Goal: Obtain resource: Obtain resource

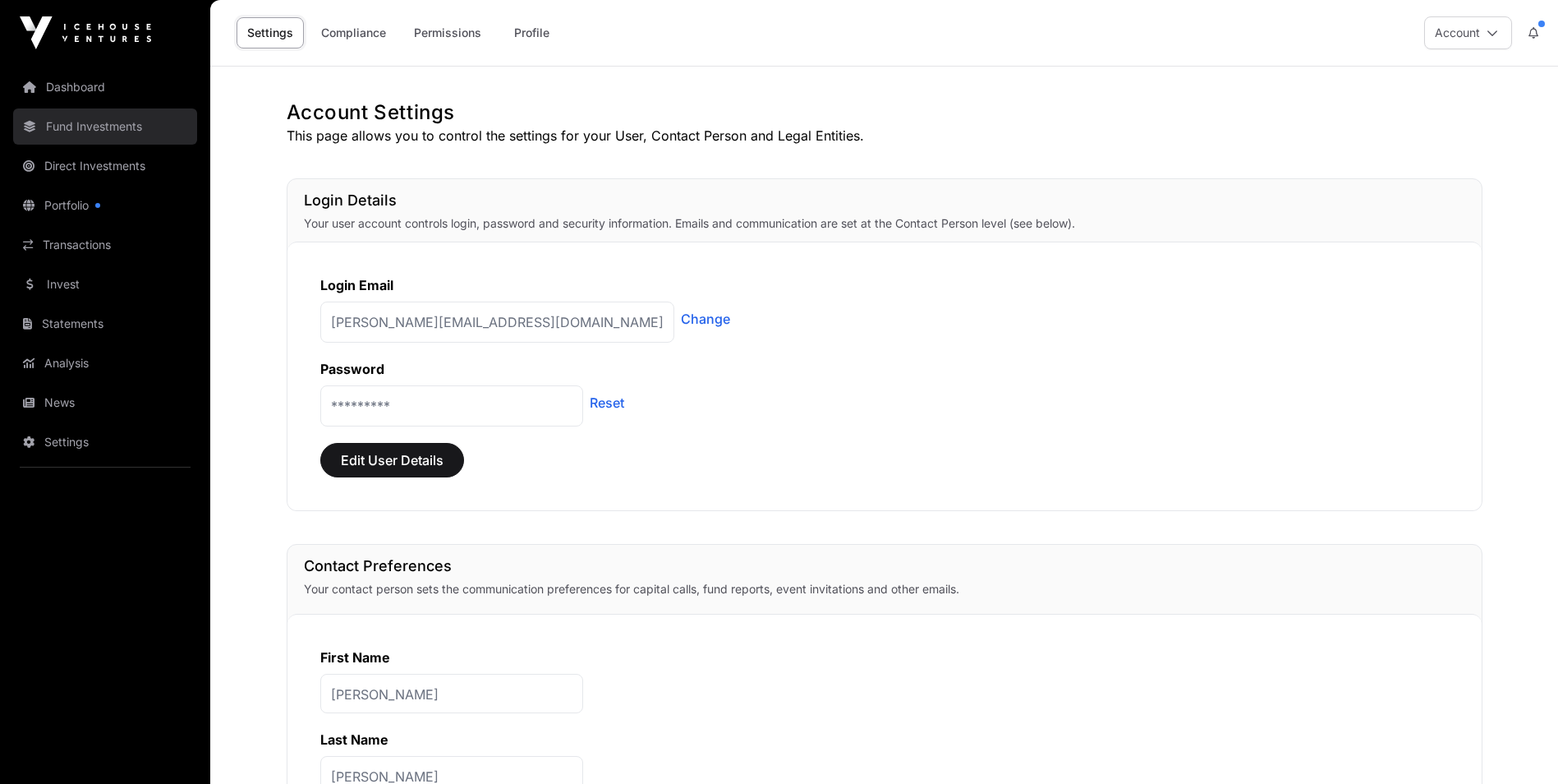
click at [64, 127] on link "Fund Investments" at bounding box center [105, 126] width 184 height 36
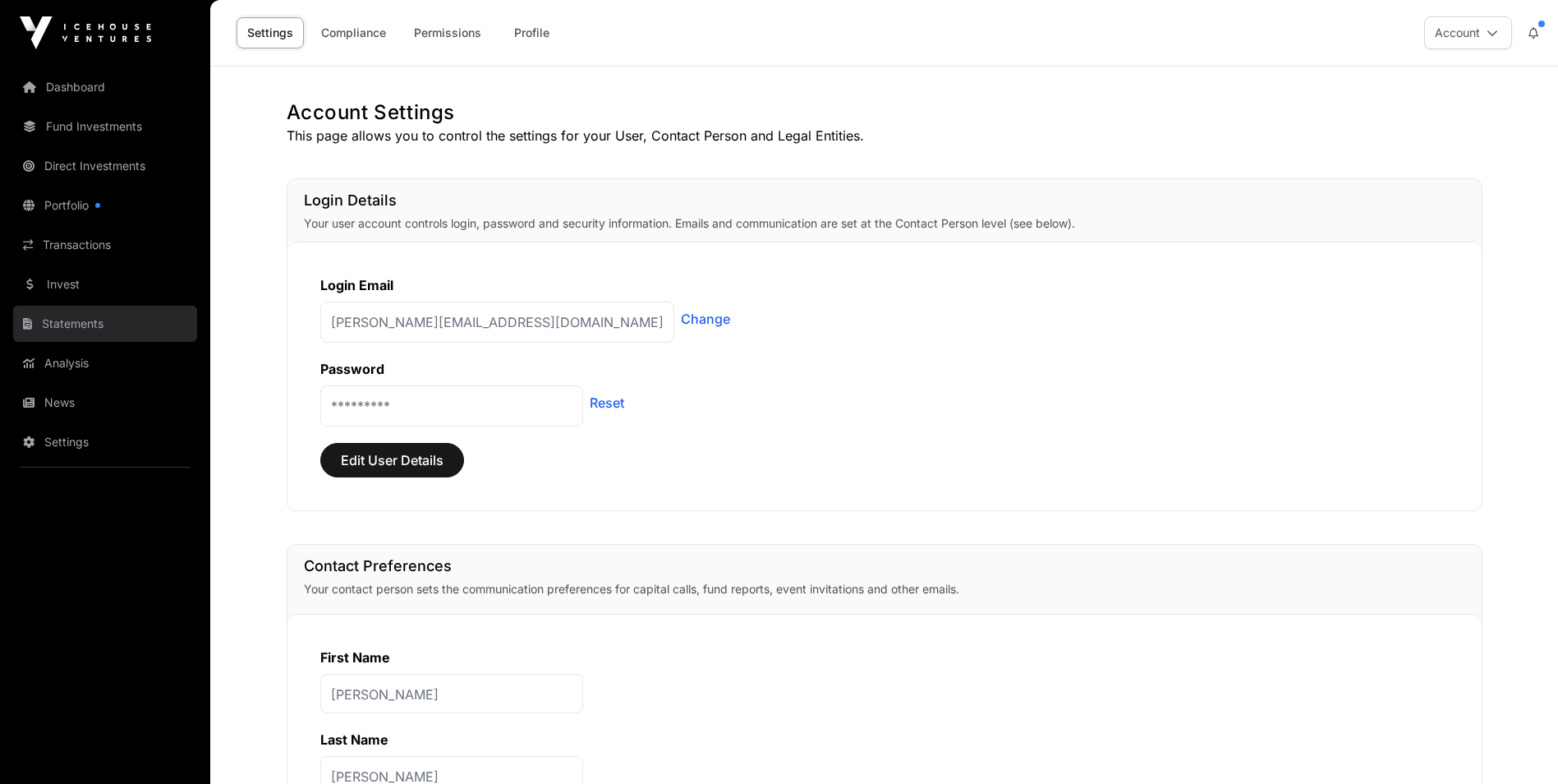
click at [52, 322] on link "Statements" at bounding box center [105, 323] width 184 height 36
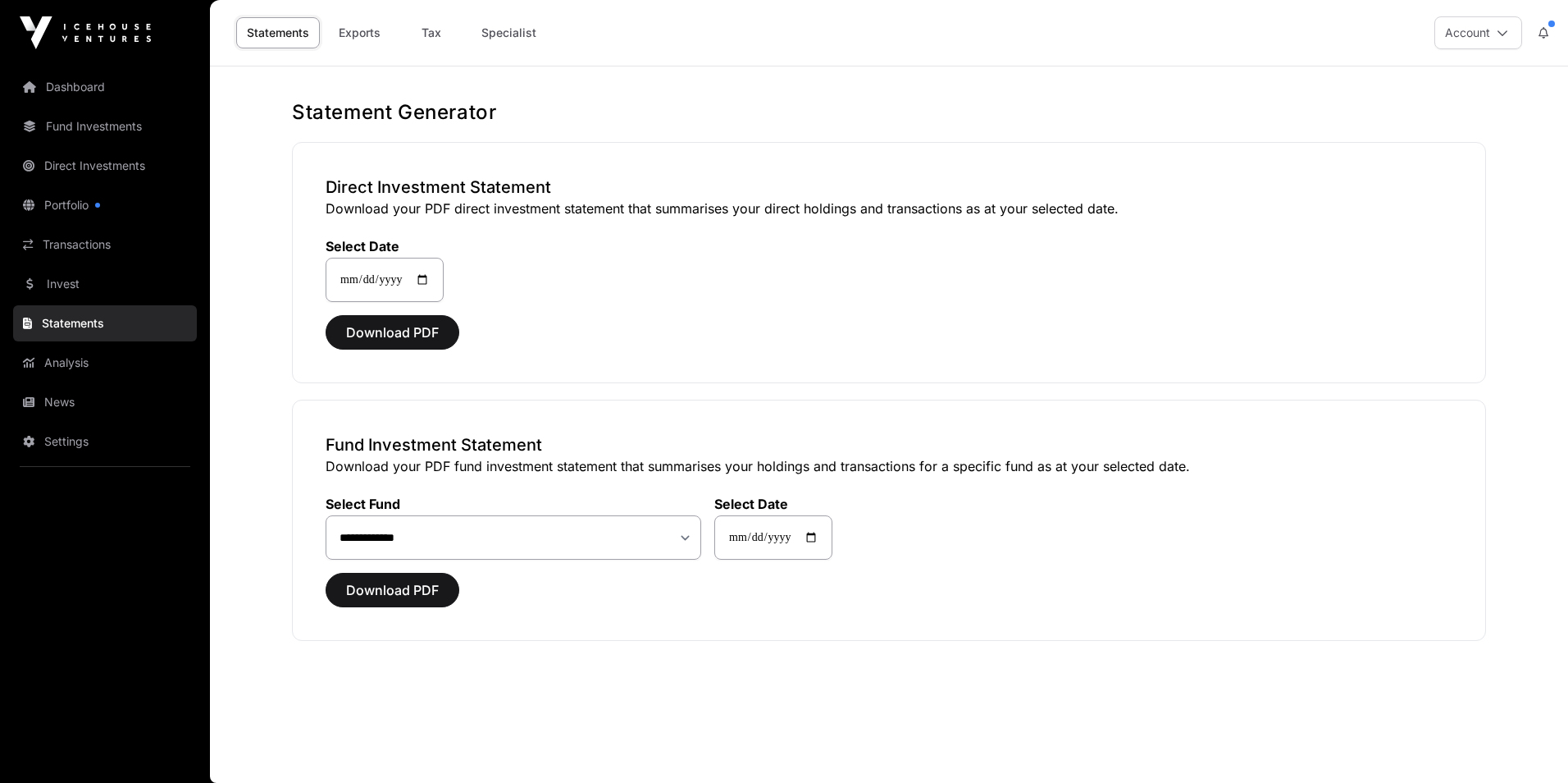
click at [52, 322] on link "Statements" at bounding box center [105, 322] width 184 height 36
click at [430, 35] on link "Tax" at bounding box center [431, 32] width 66 height 31
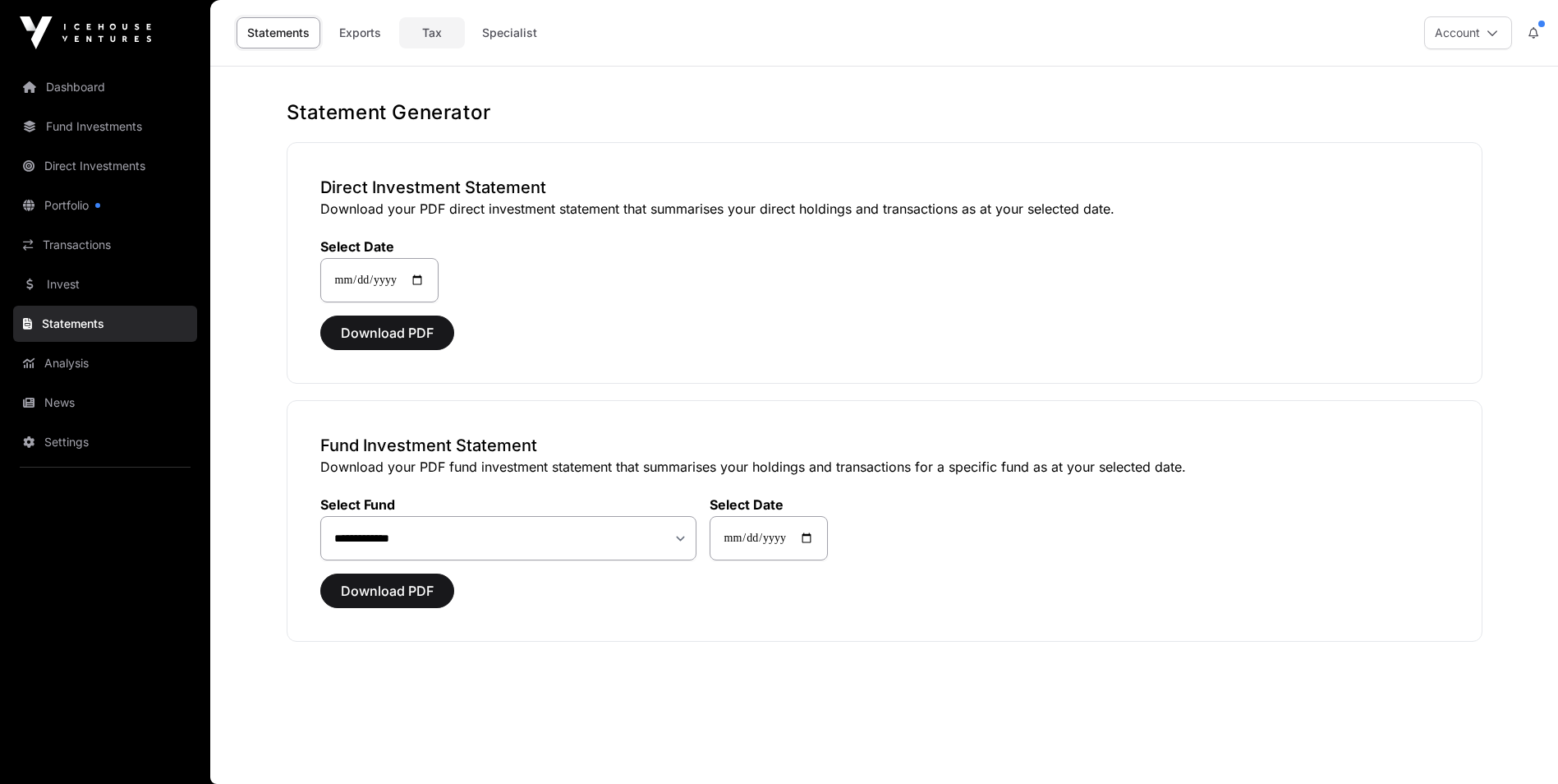
select select
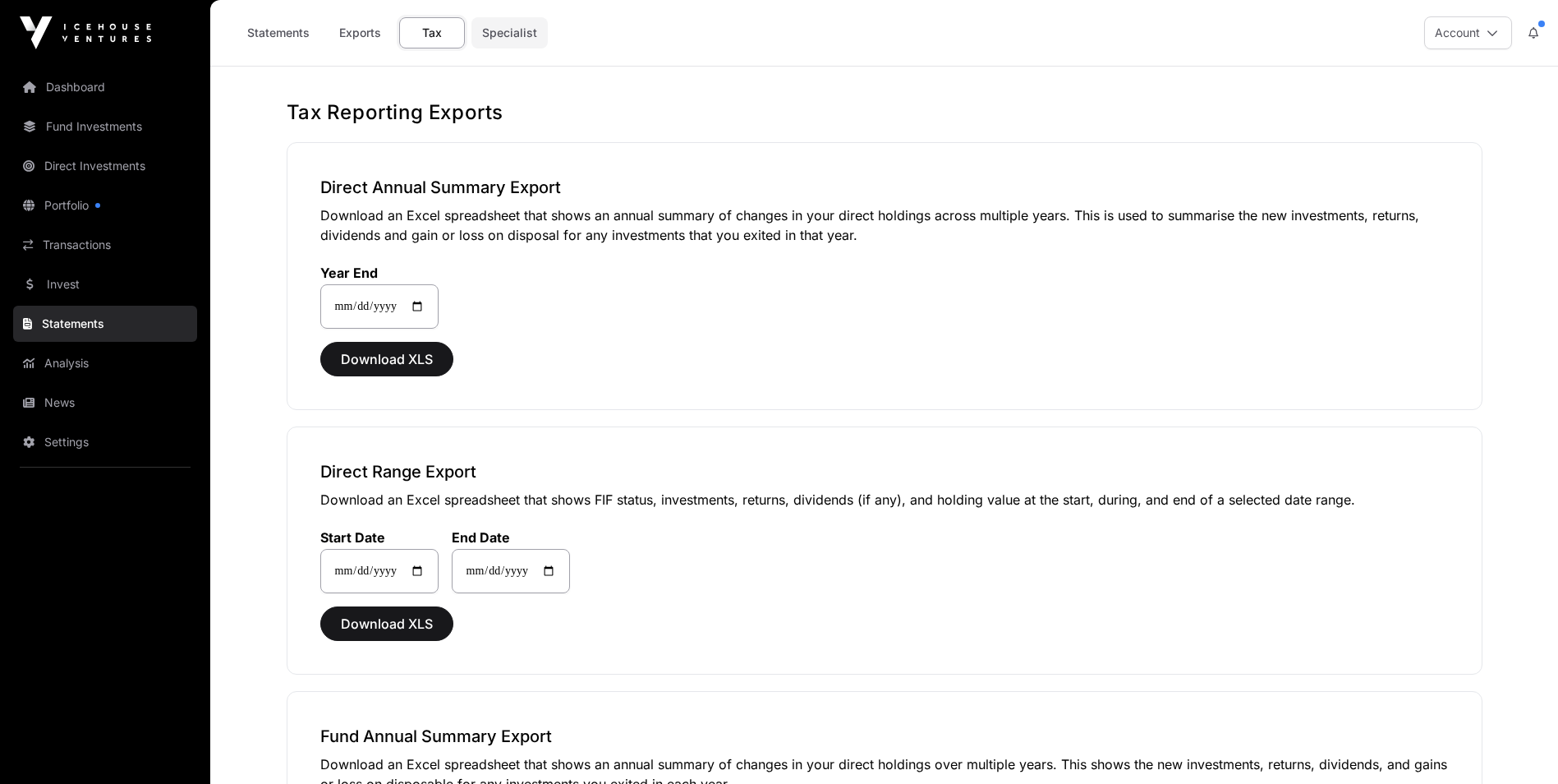
click at [498, 34] on link "Specialist" at bounding box center [510, 33] width 77 height 31
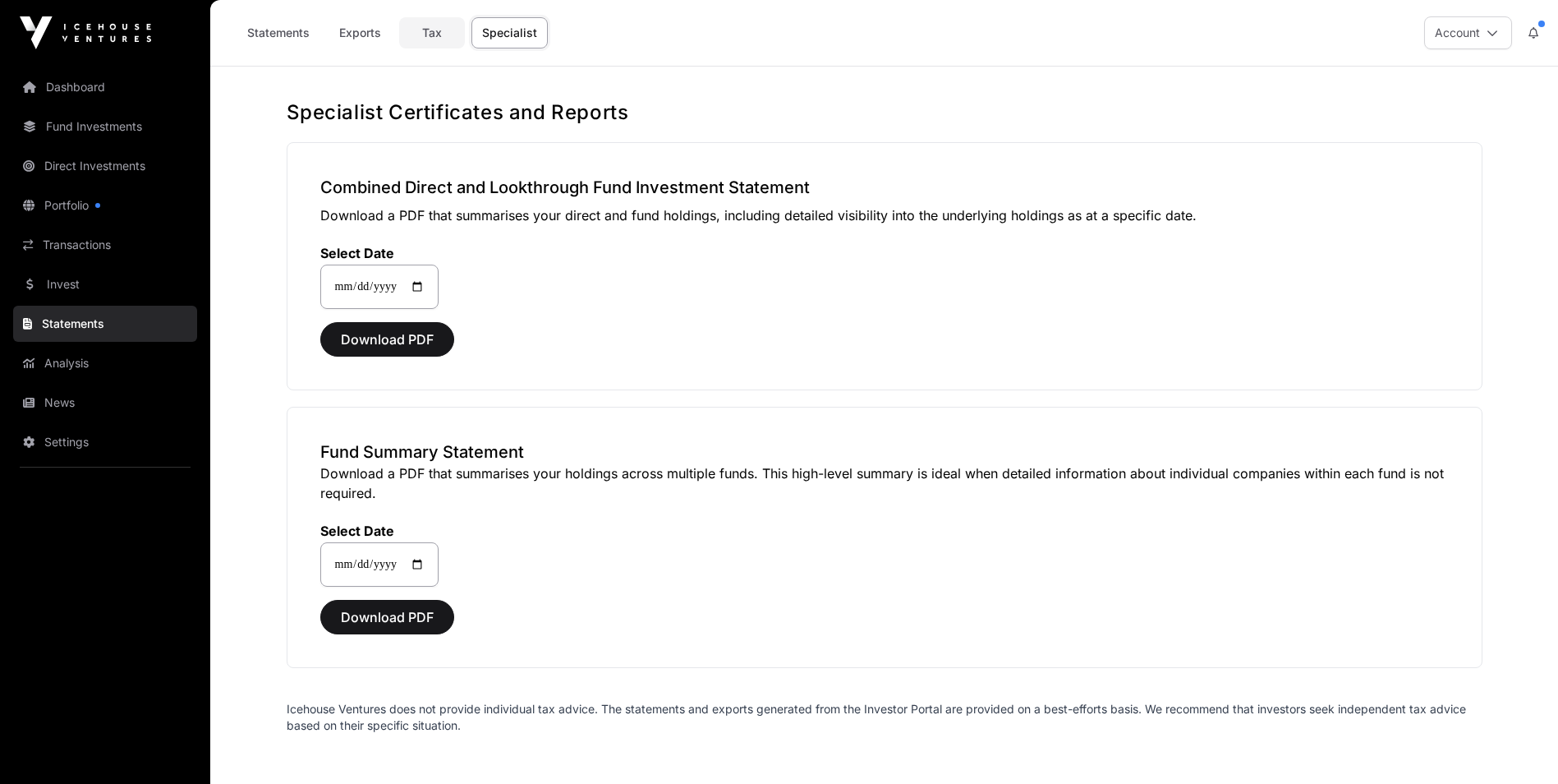
click at [435, 32] on link "Tax" at bounding box center [432, 33] width 66 height 31
select select
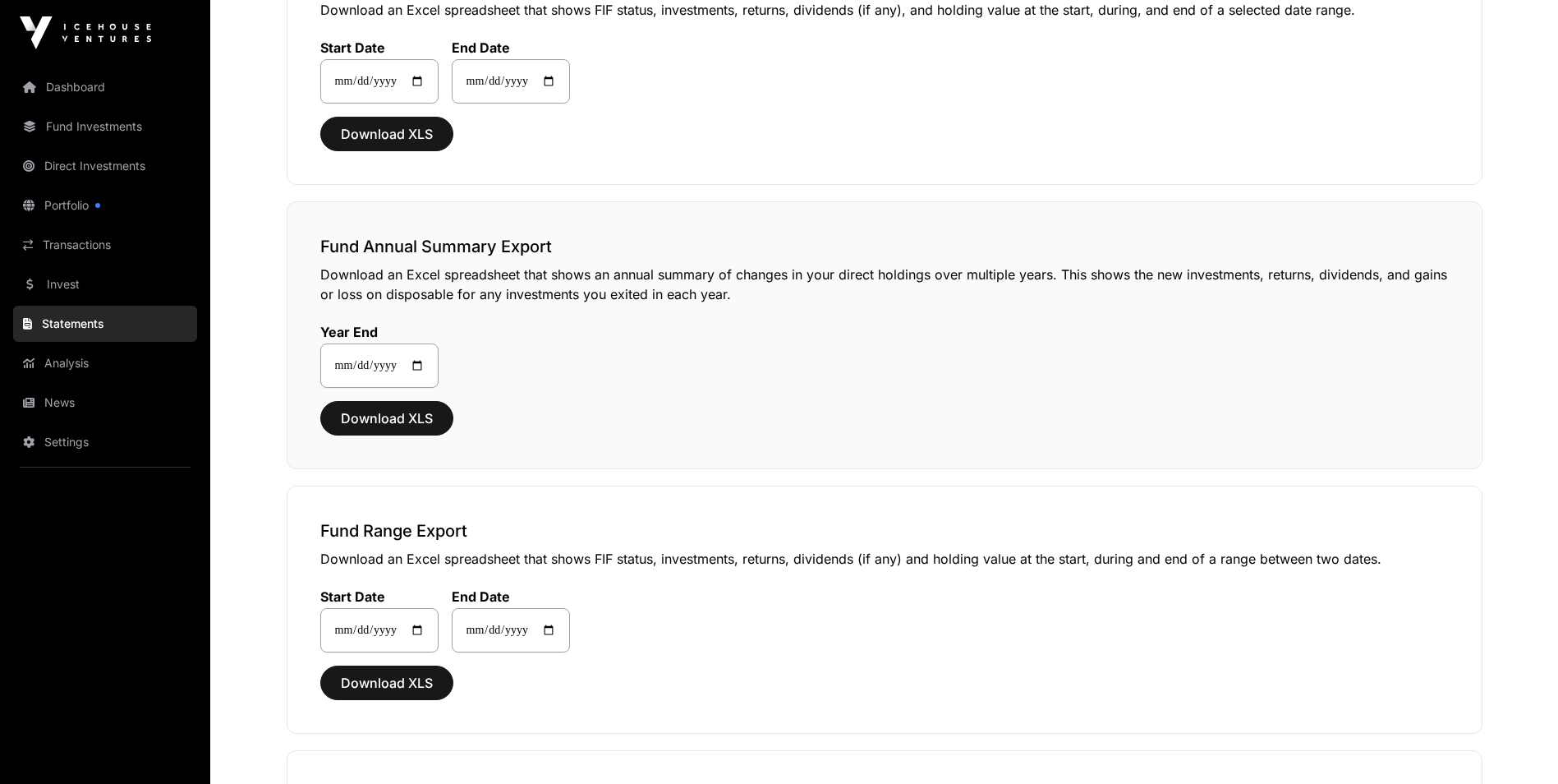
scroll to position [493, 0]
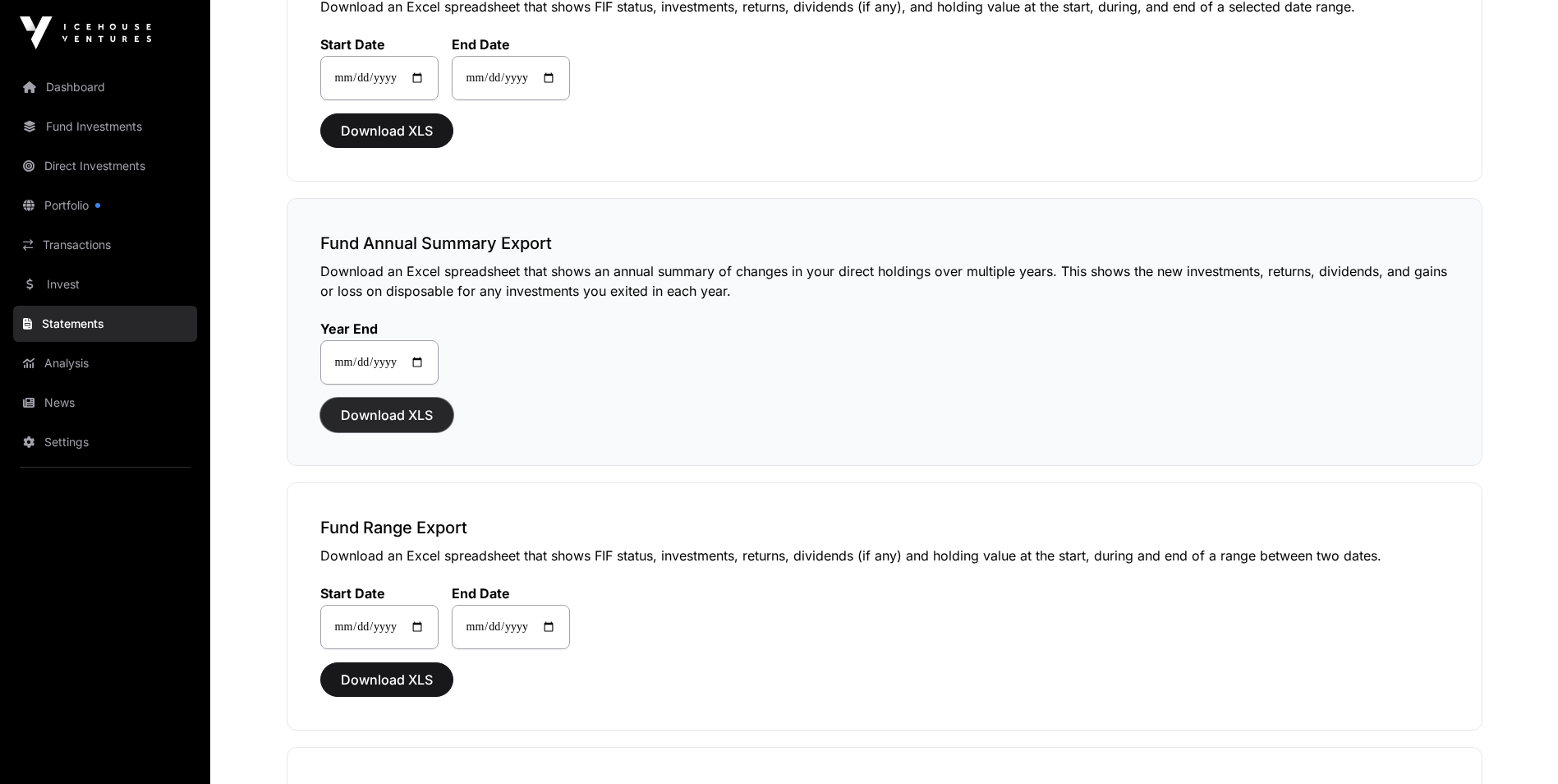
click at [394, 415] on span "Download XLS" at bounding box center [387, 415] width 92 height 20
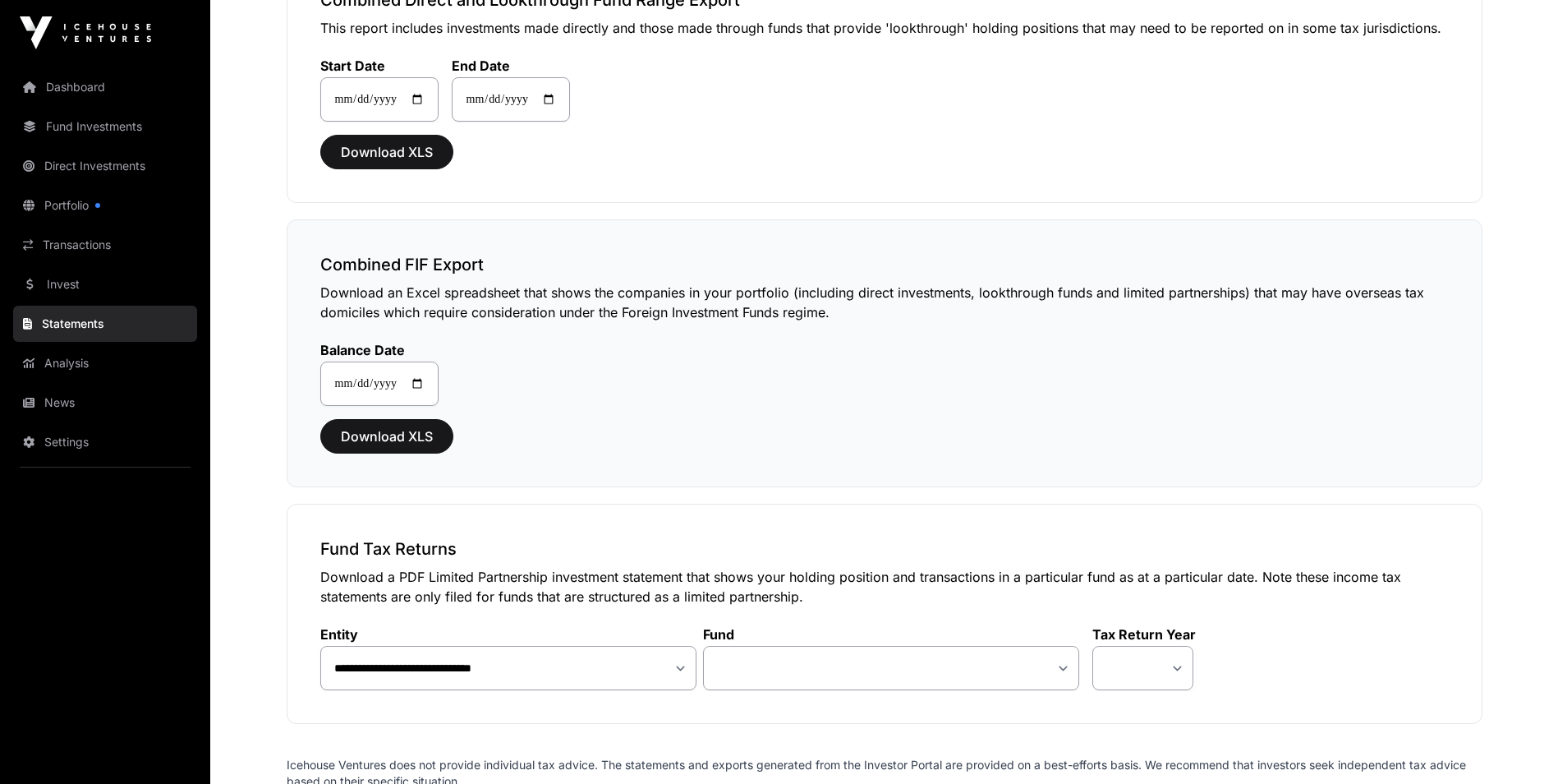
scroll to position [1314, 0]
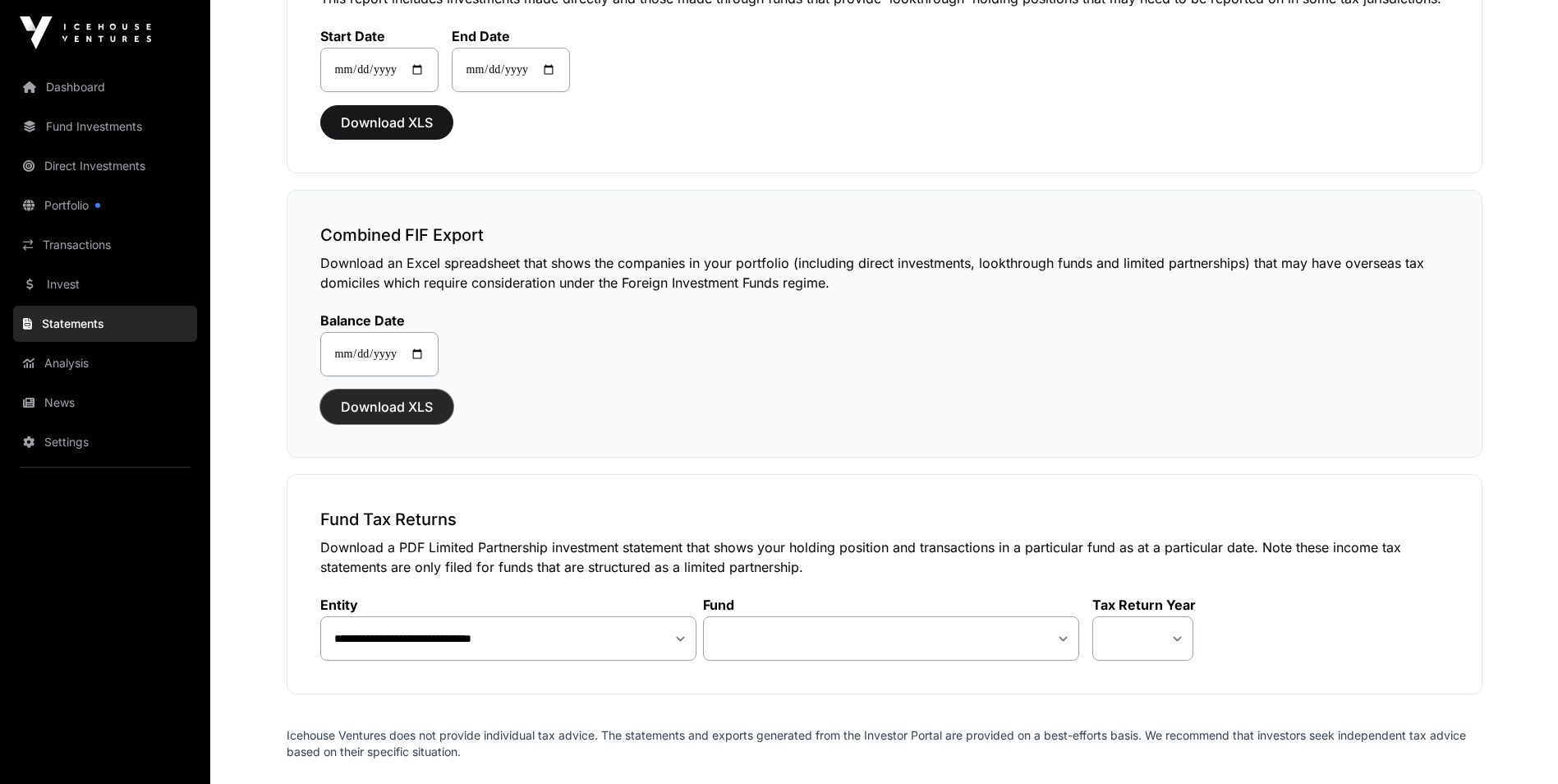
click at [400, 402] on span "Download XLS" at bounding box center [387, 407] width 92 height 20
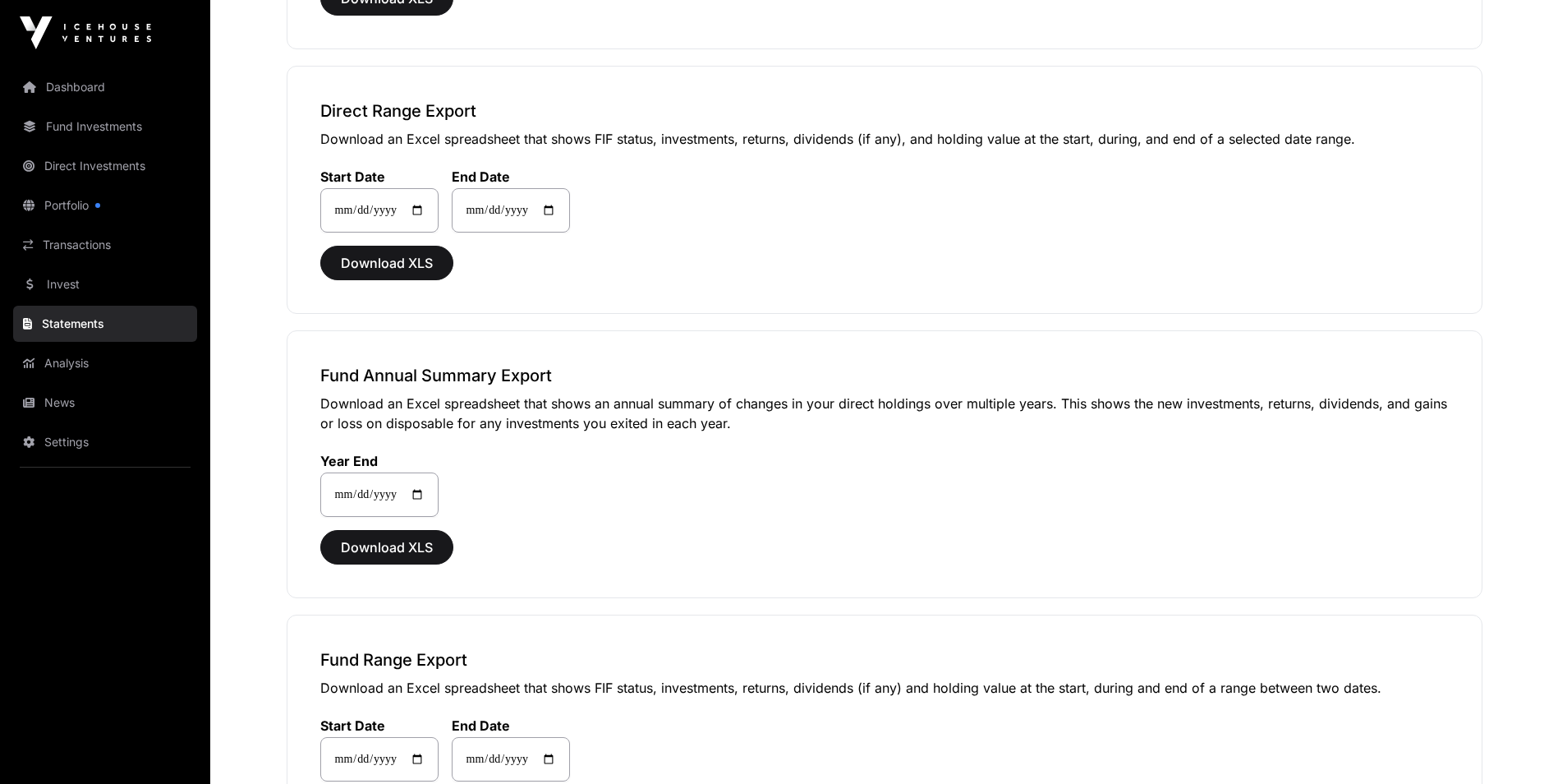
scroll to position [0, 0]
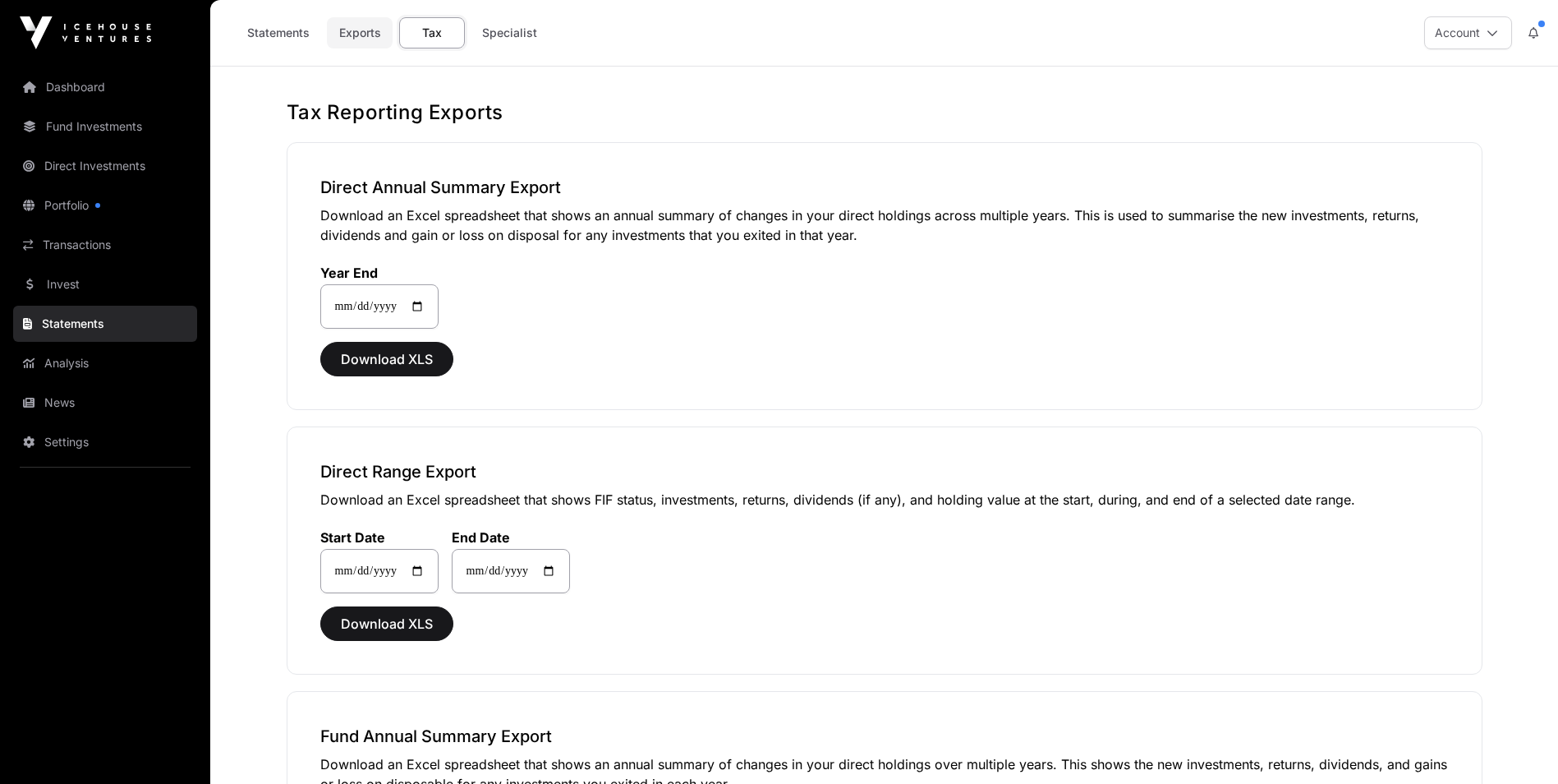
click at [357, 30] on link "Exports" at bounding box center [359, 33] width 66 height 31
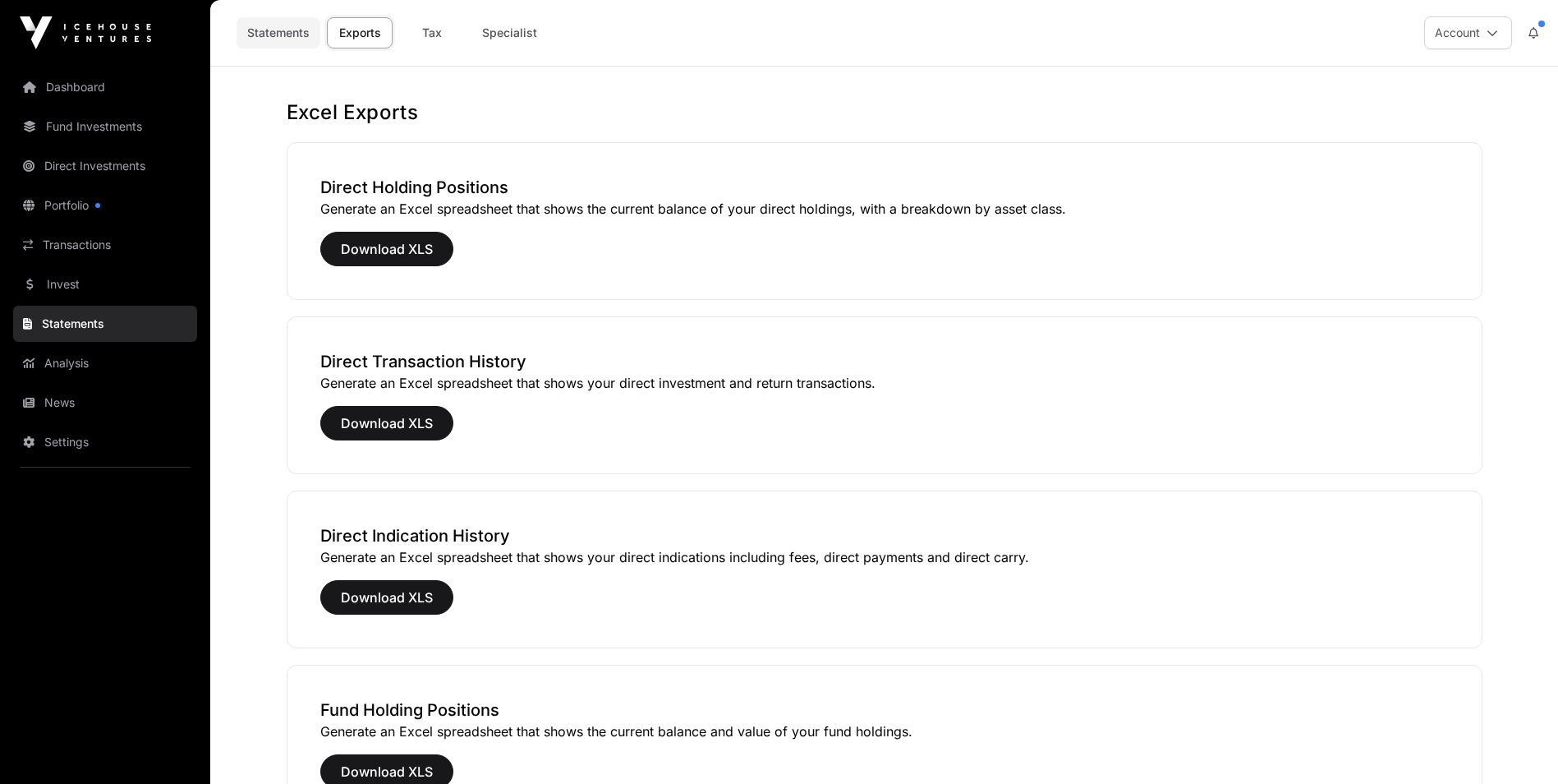
click at [283, 29] on link "Statements" at bounding box center [279, 33] width 83 height 31
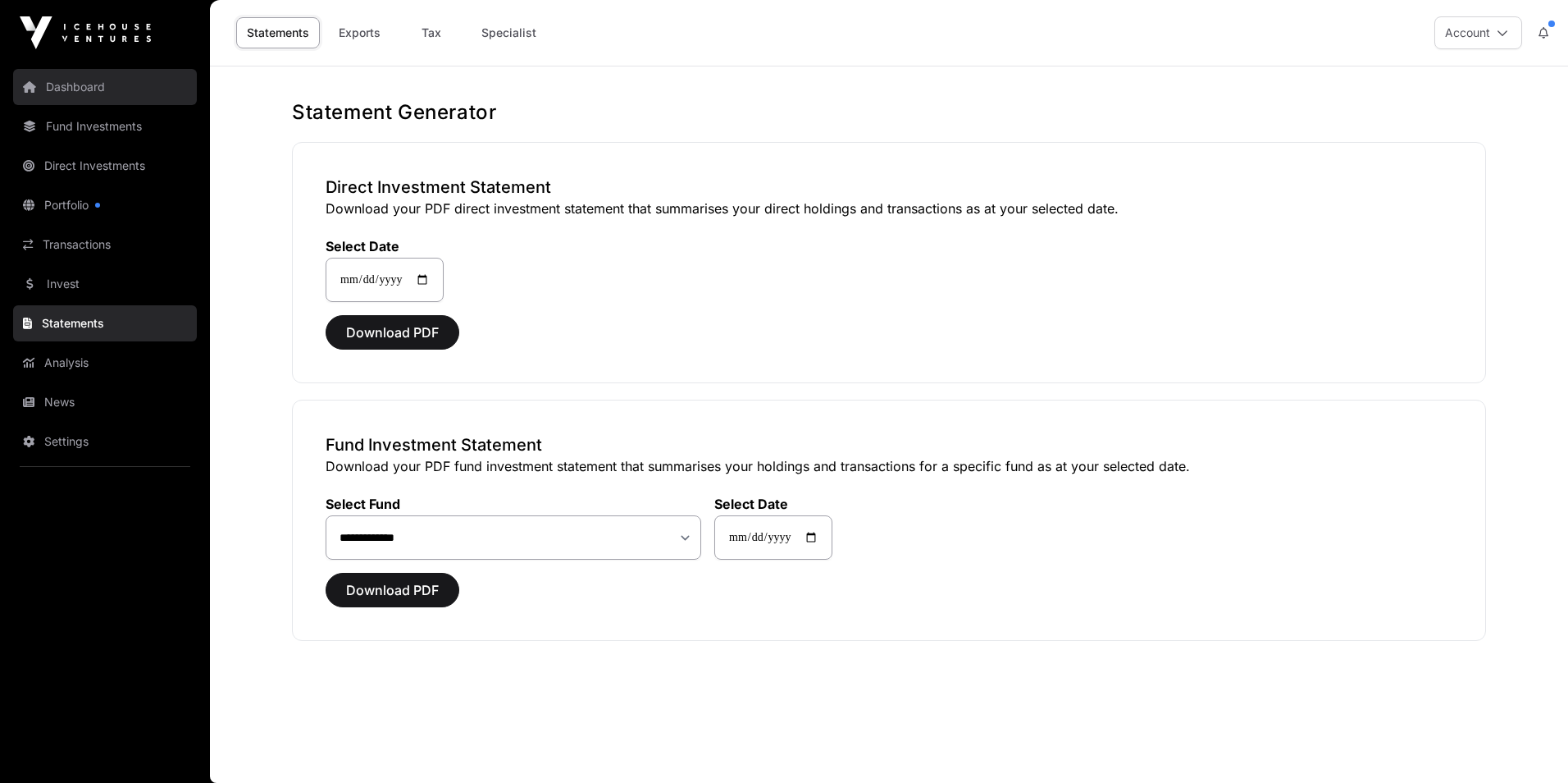
click at [42, 87] on link "Dashboard" at bounding box center [105, 87] width 184 height 36
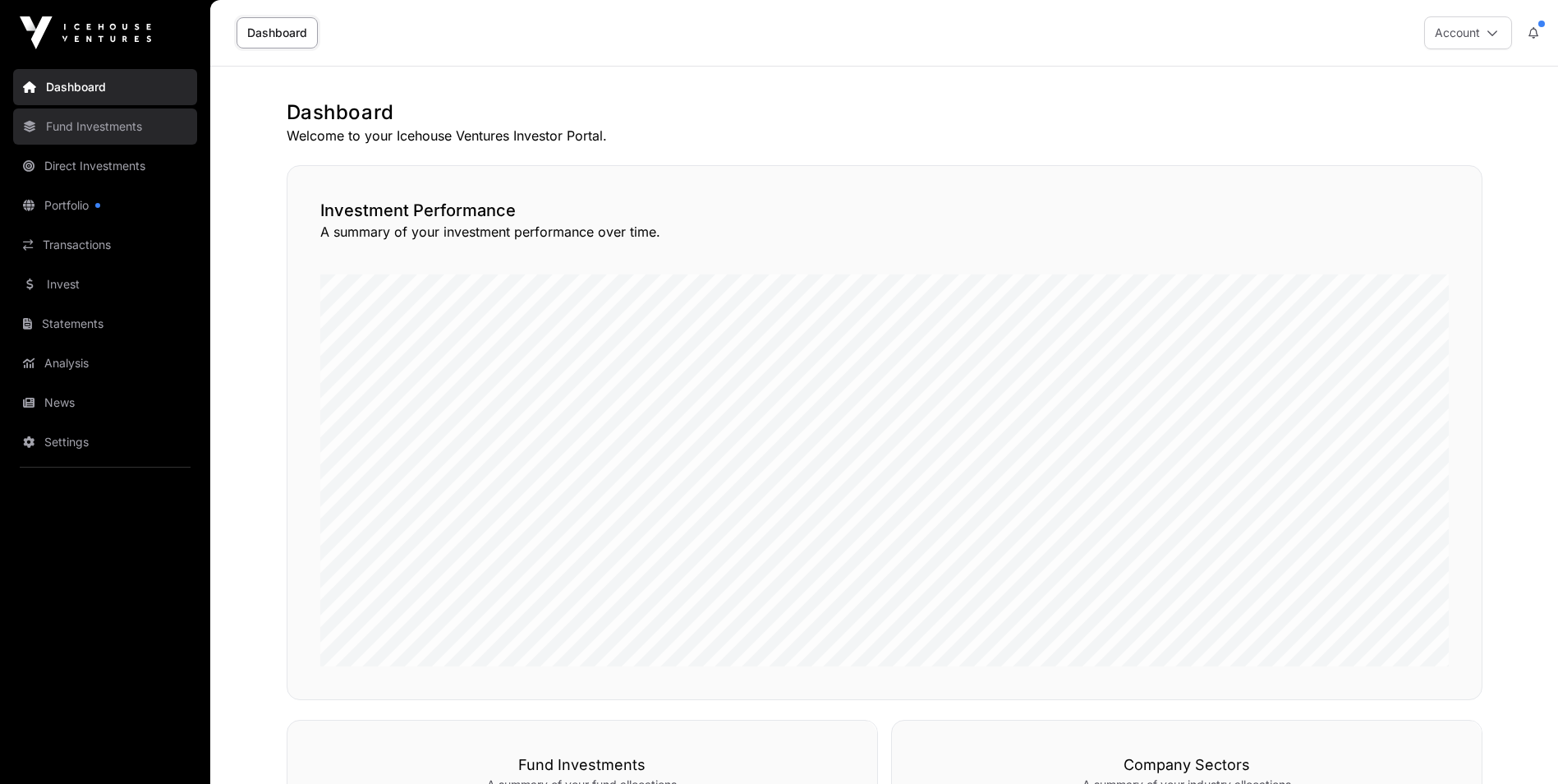
click at [115, 128] on link "Fund Investments" at bounding box center [105, 126] width 184 height 36
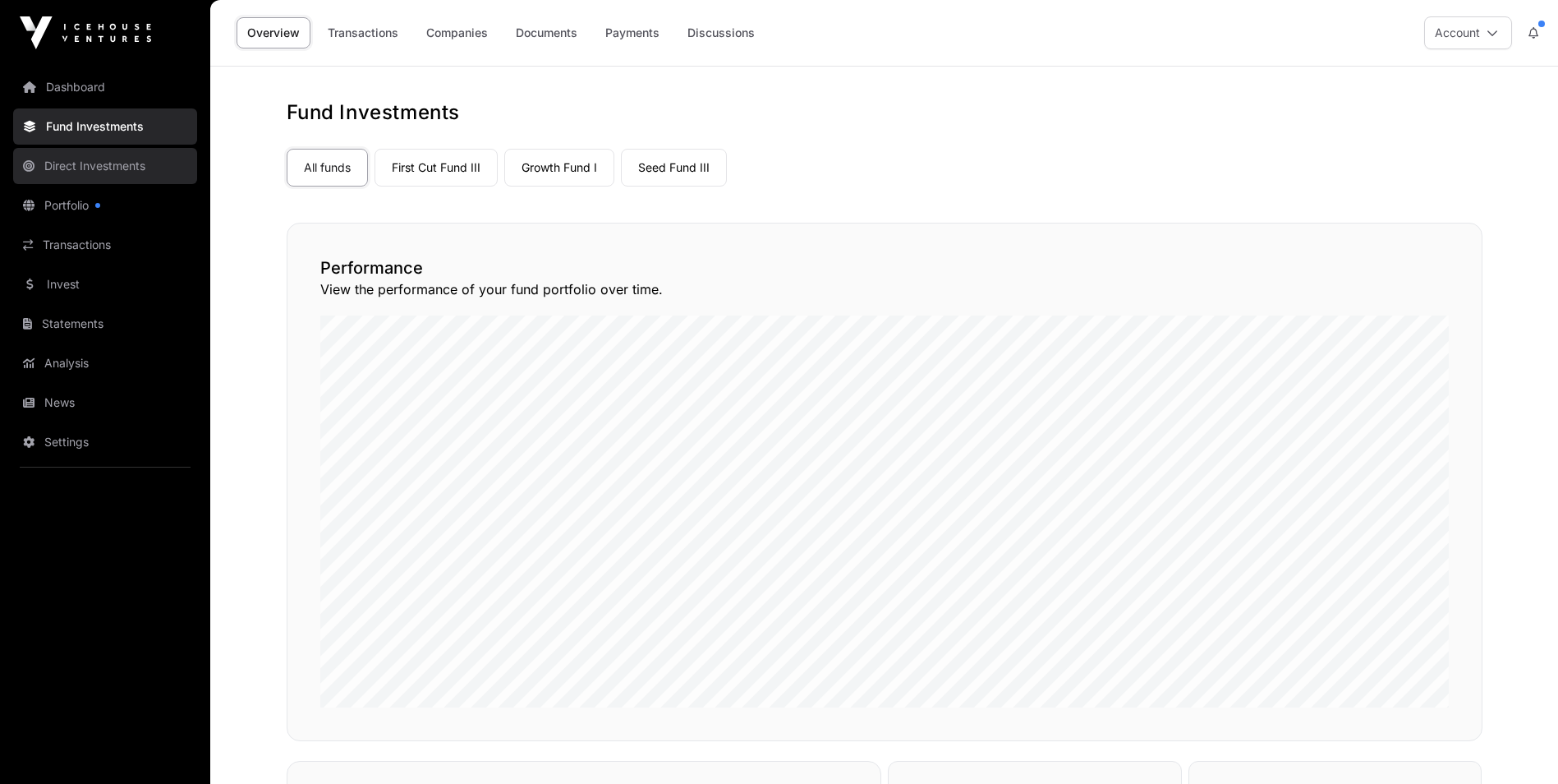
click at [89, 166] on link "Direct Investments" at bounding box center [105, 165] width 184 height 36
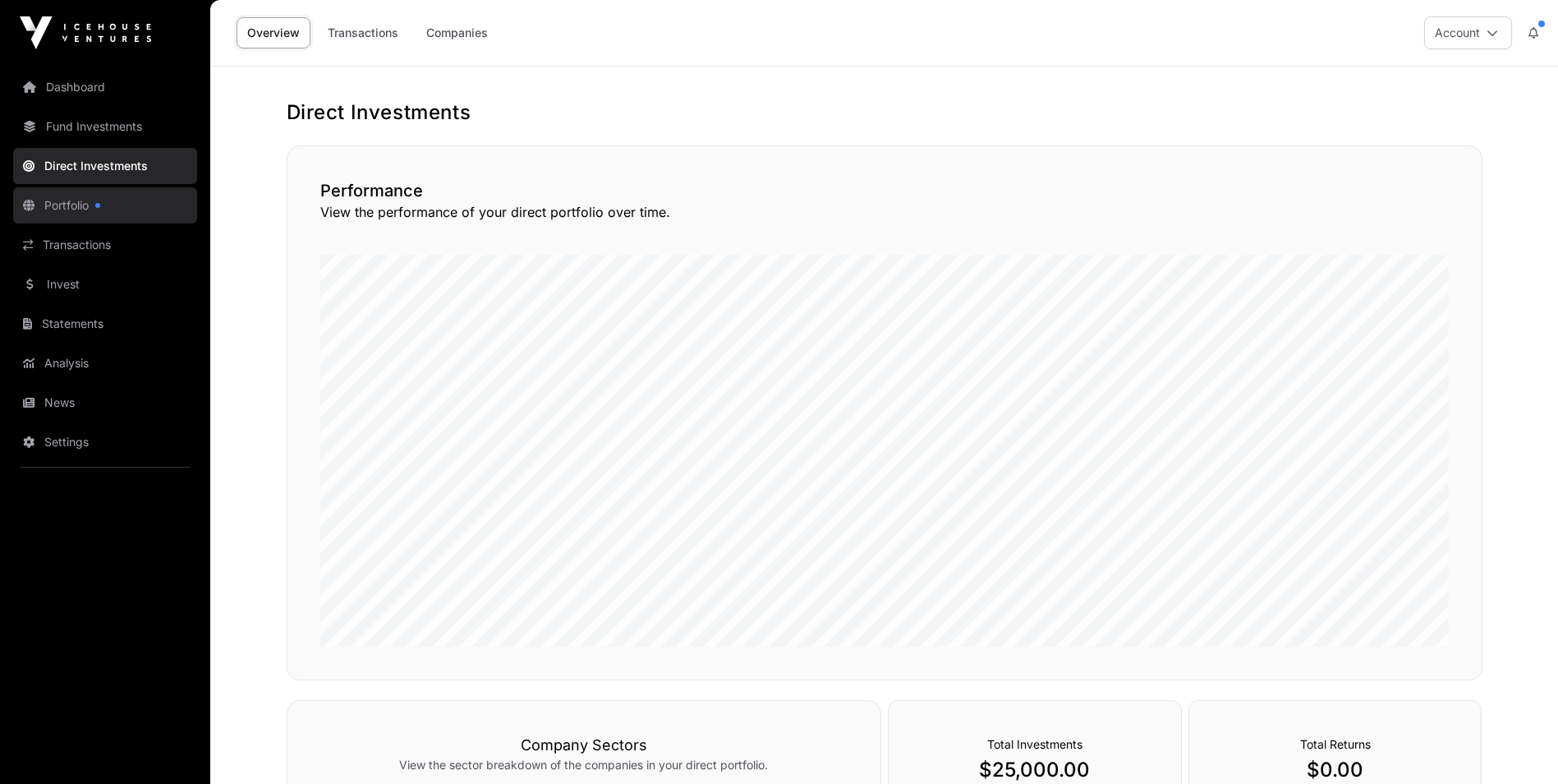
click at [71, 206] on link "Portfolio" at bounding box center [105, 205] width 184 height 36
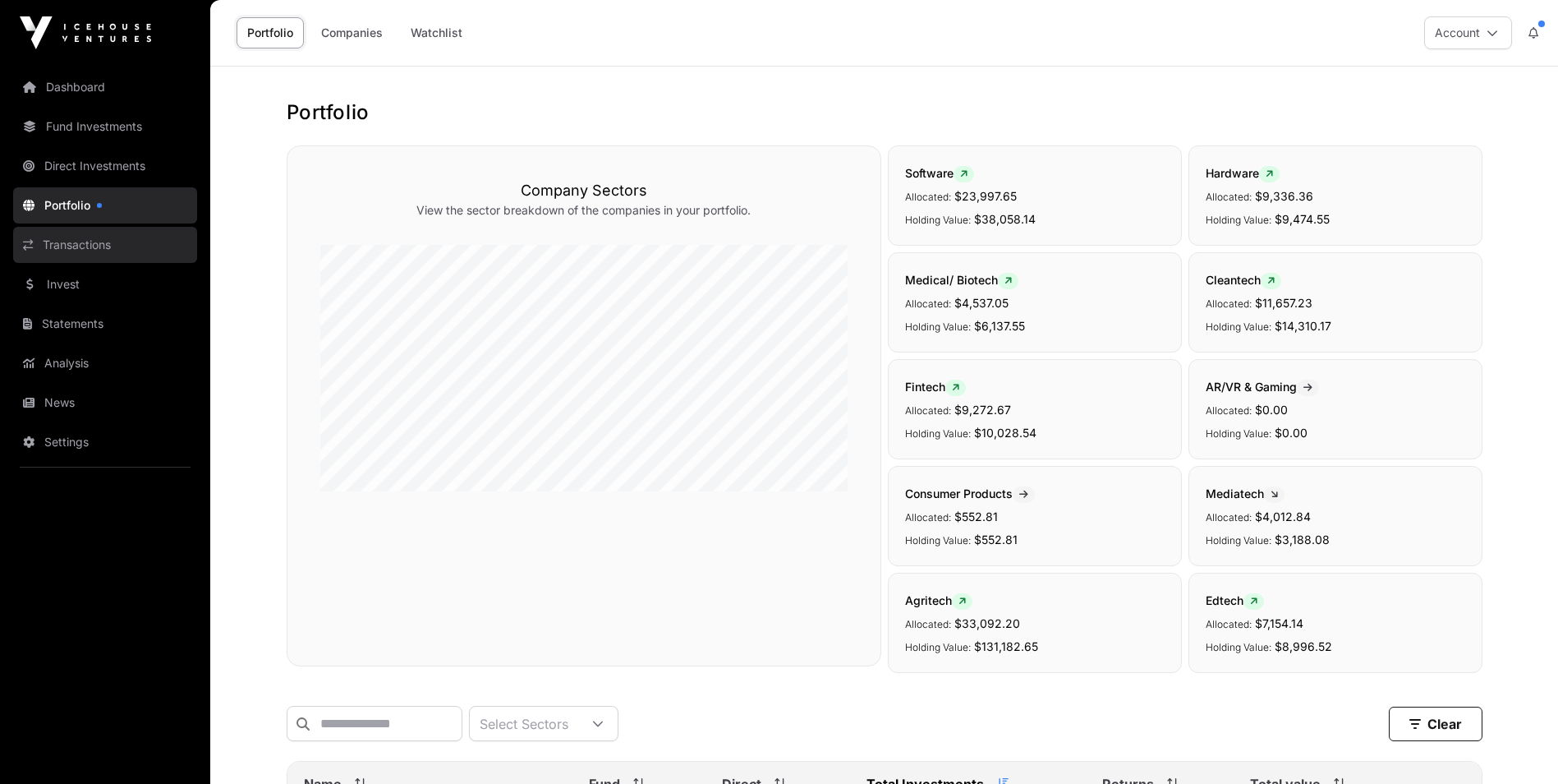
click at [63, 245] on link "Transactions" at bounding box center [105, 244] width 184 height 36
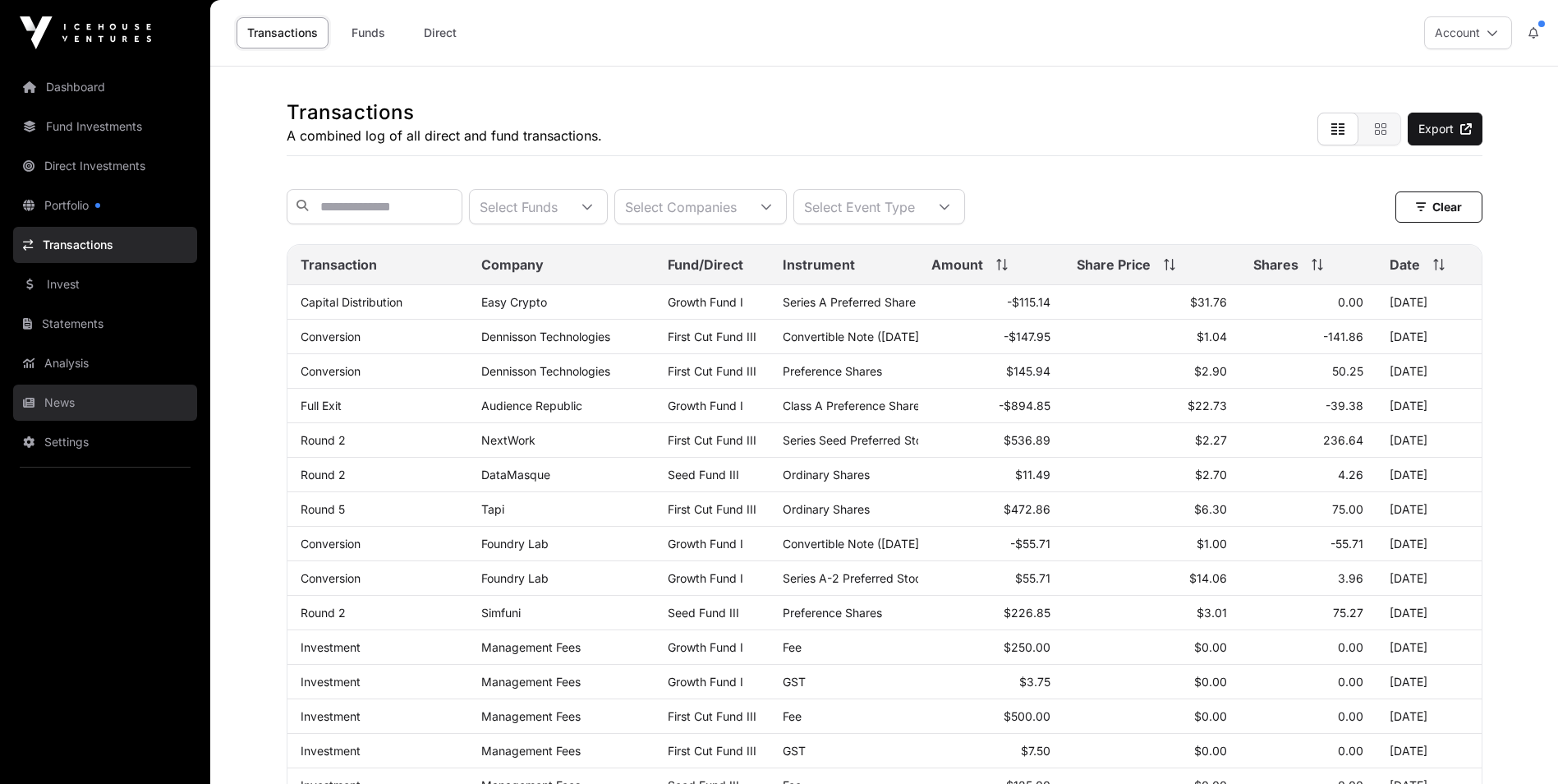
click at [64, 399] on link "News" at bounding box center [105, 402] width 184 height 36
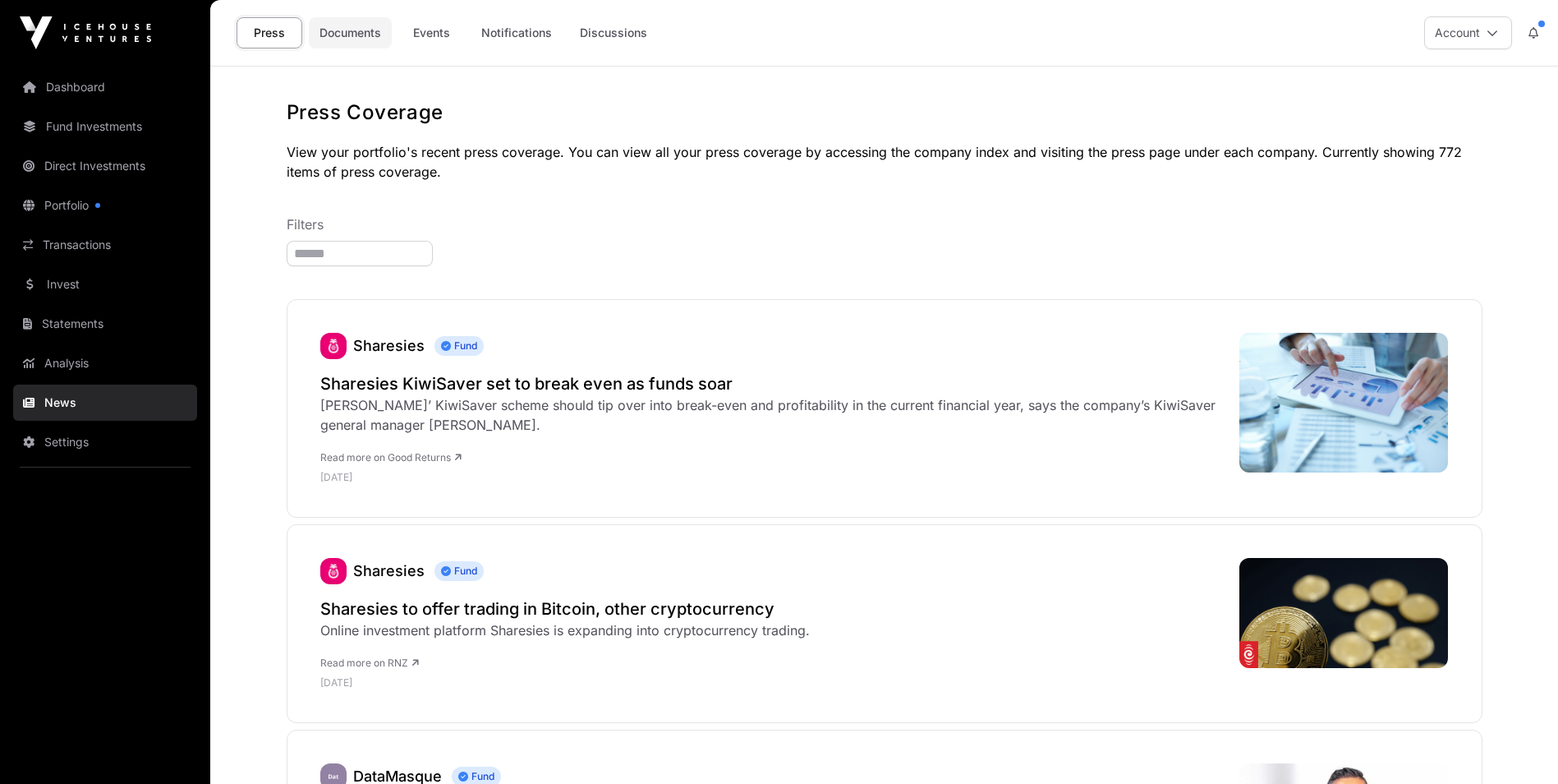
click at [359, 29] on link "Documents" at bounding box center [349, 33] width 83 height 31
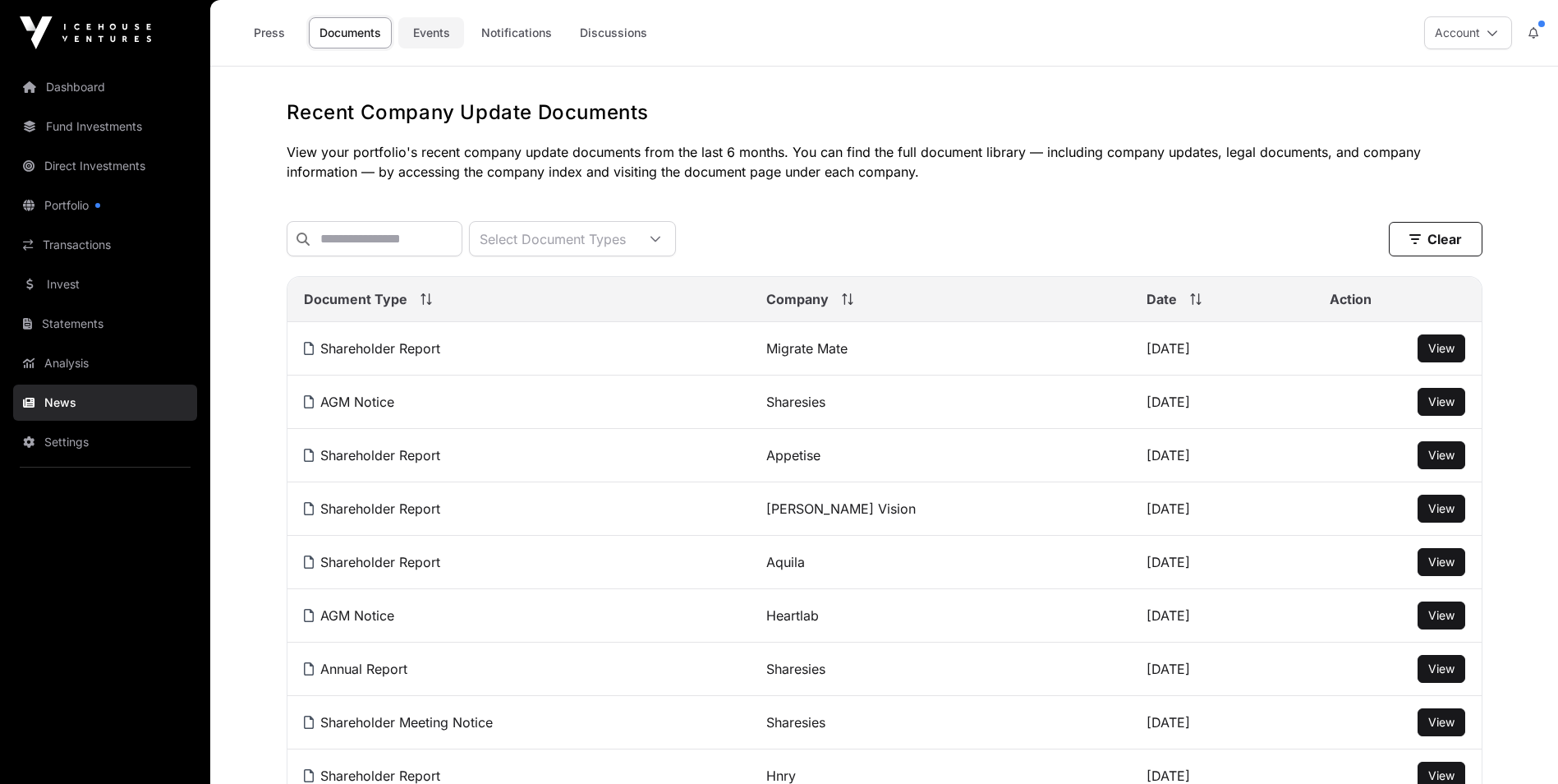
click at [443, 34] on link "Events" at bounding box center [431, 33] width 66 height 31
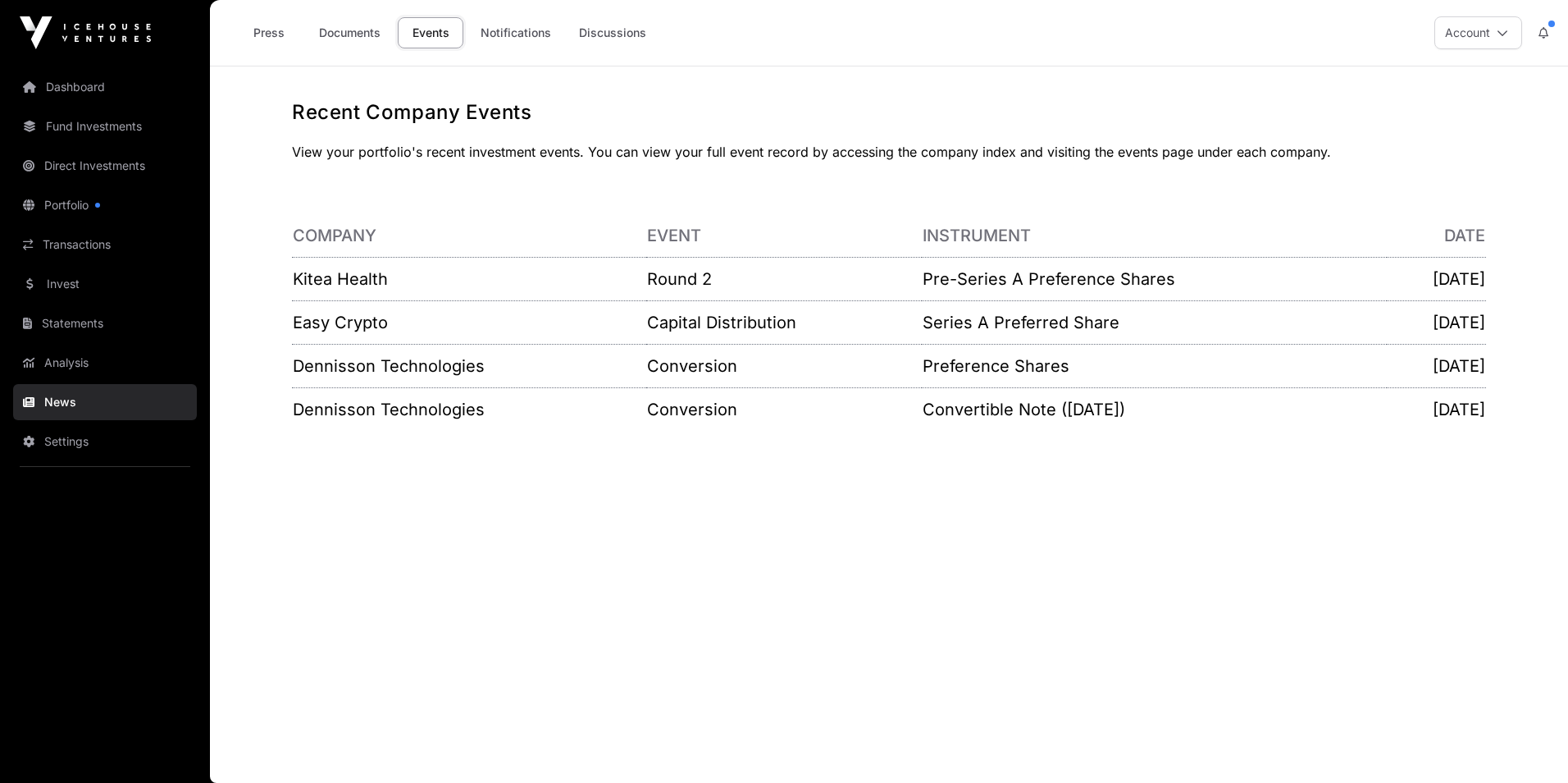
click at [528, 28] on link "Notifications" at bounding box center [515, 32] width 92 height 31
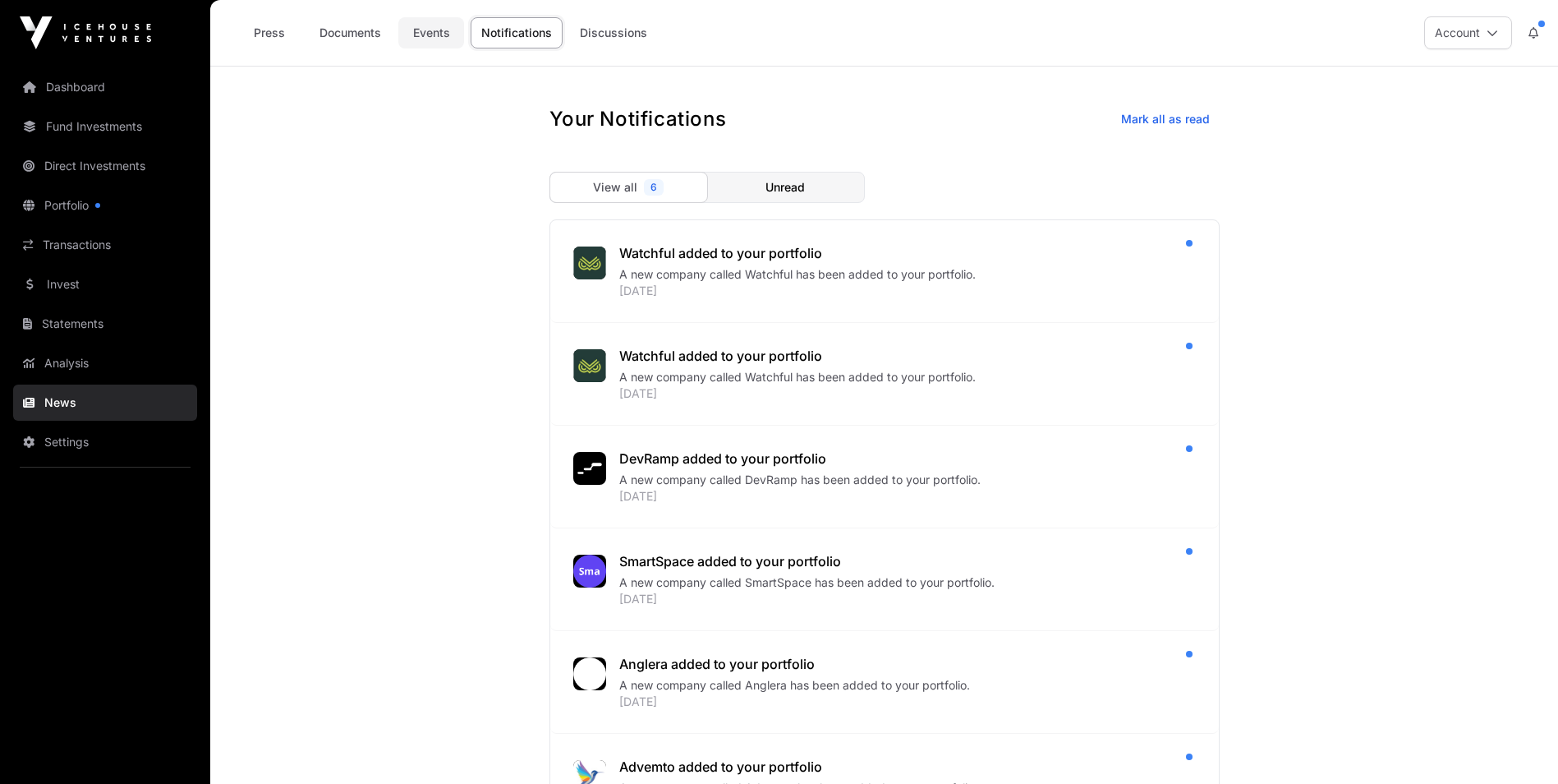
click at [443, 38] on link "Events" at bounding box center [431, 33] width 66 height 31
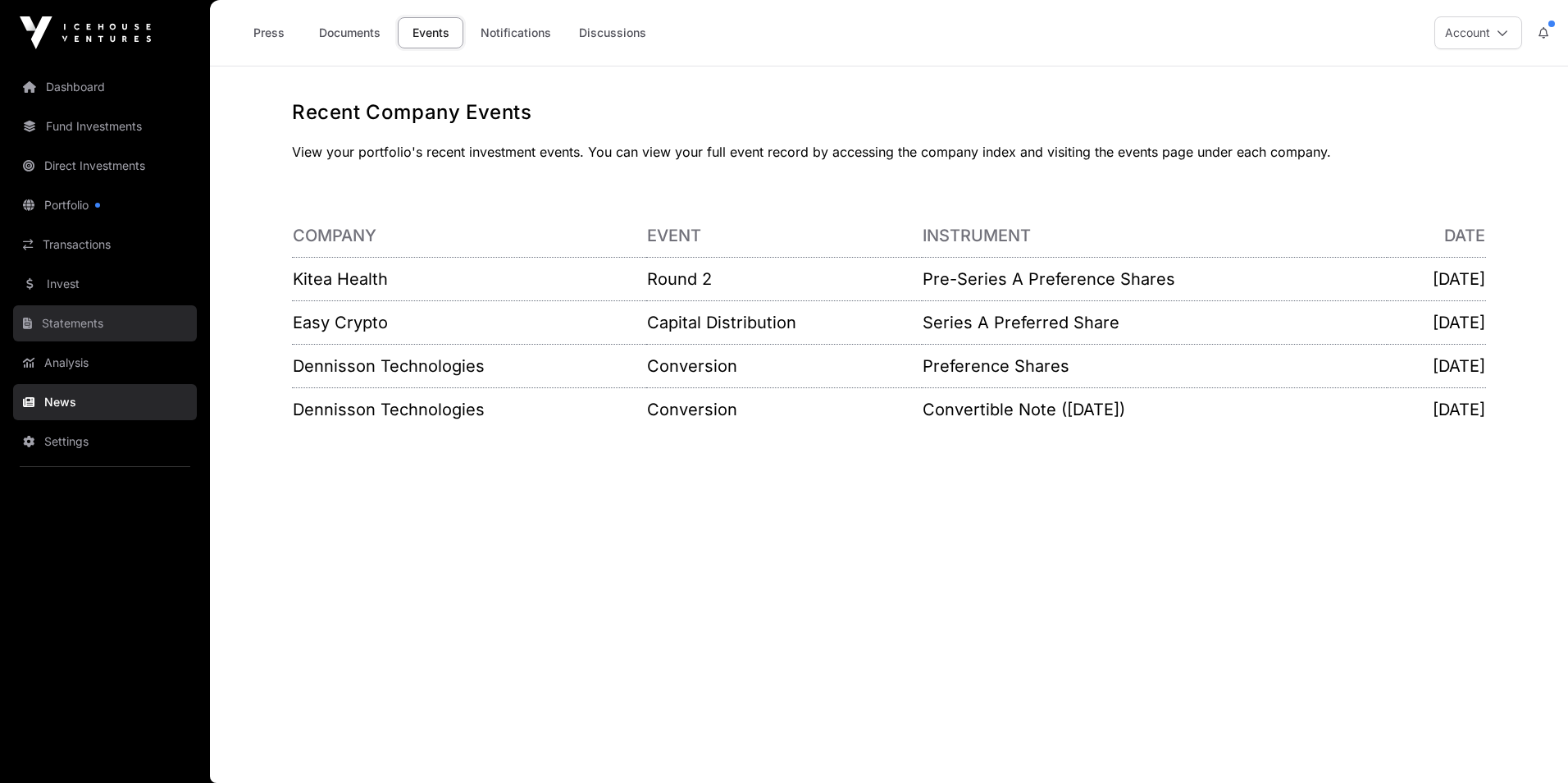
click at [82, 324] on link "Statements" at bounding box center [105, 322] width 184 height 36
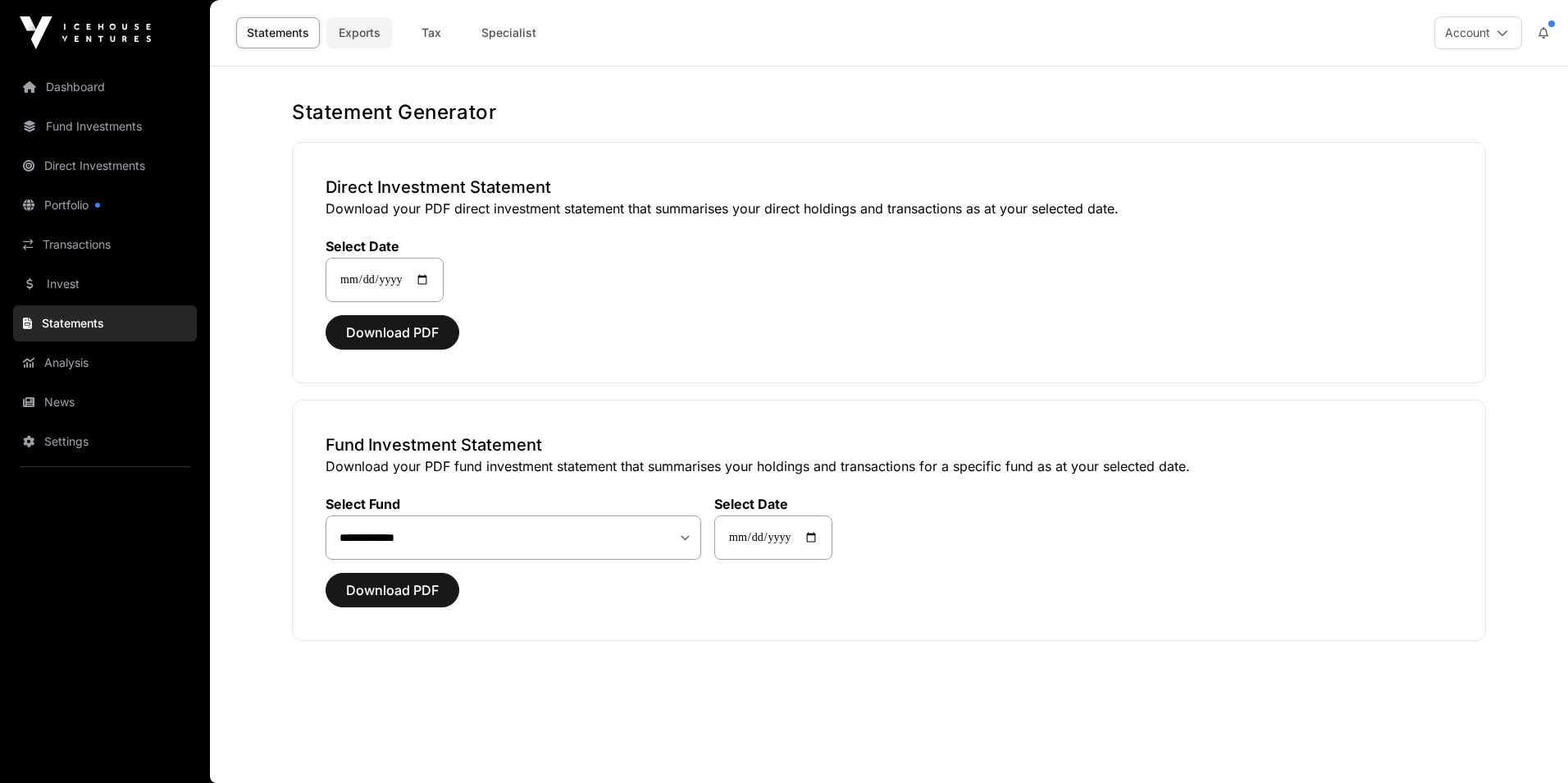
click at [370, 33] on link "Exports" at bounding box center [359, 32] width 66 height 31
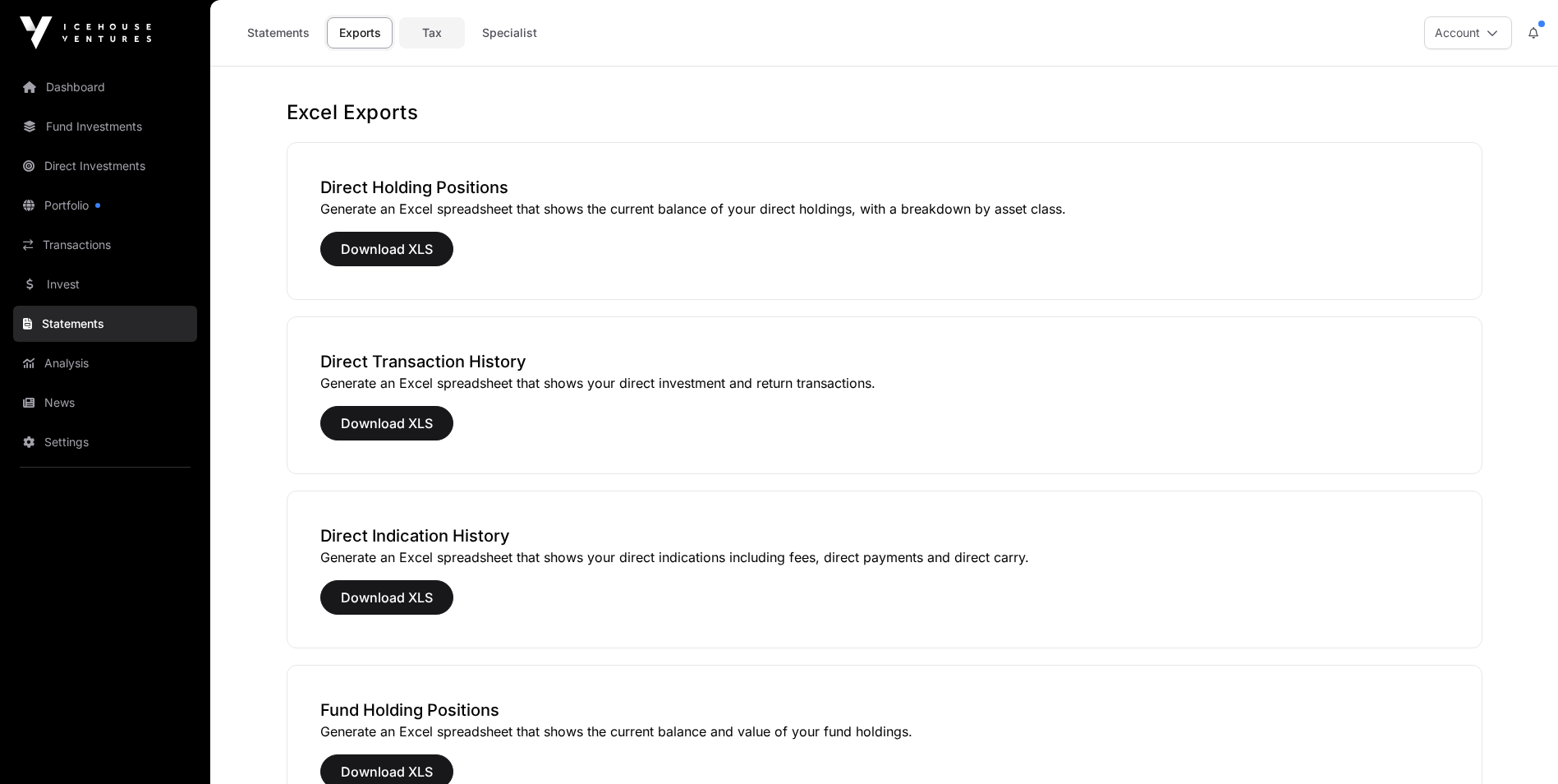
click at [441, 34] on link "Tax" at bounding box center [432, 33] width 66 height 31
select select
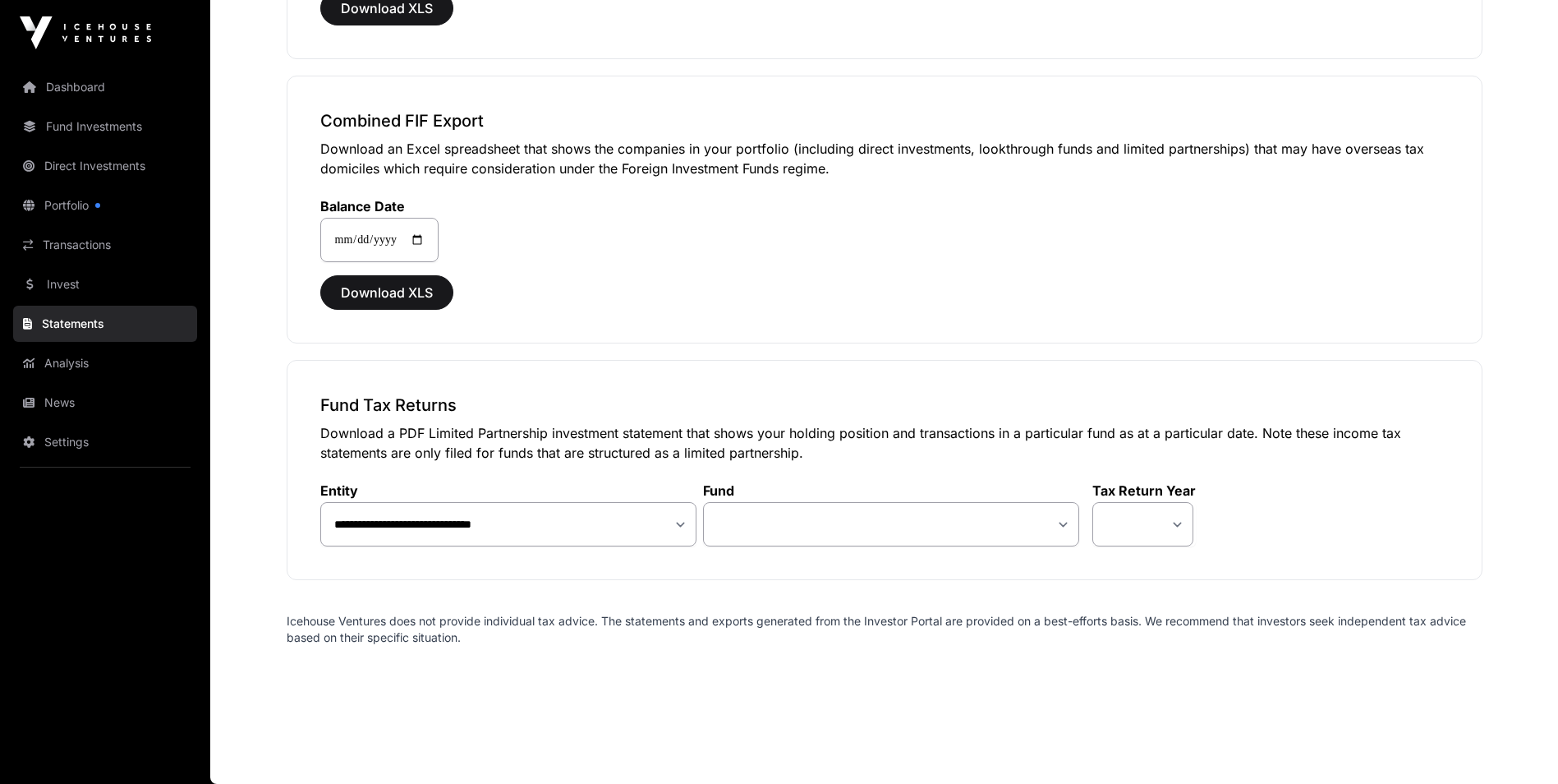
scroll to position [1346, 0]
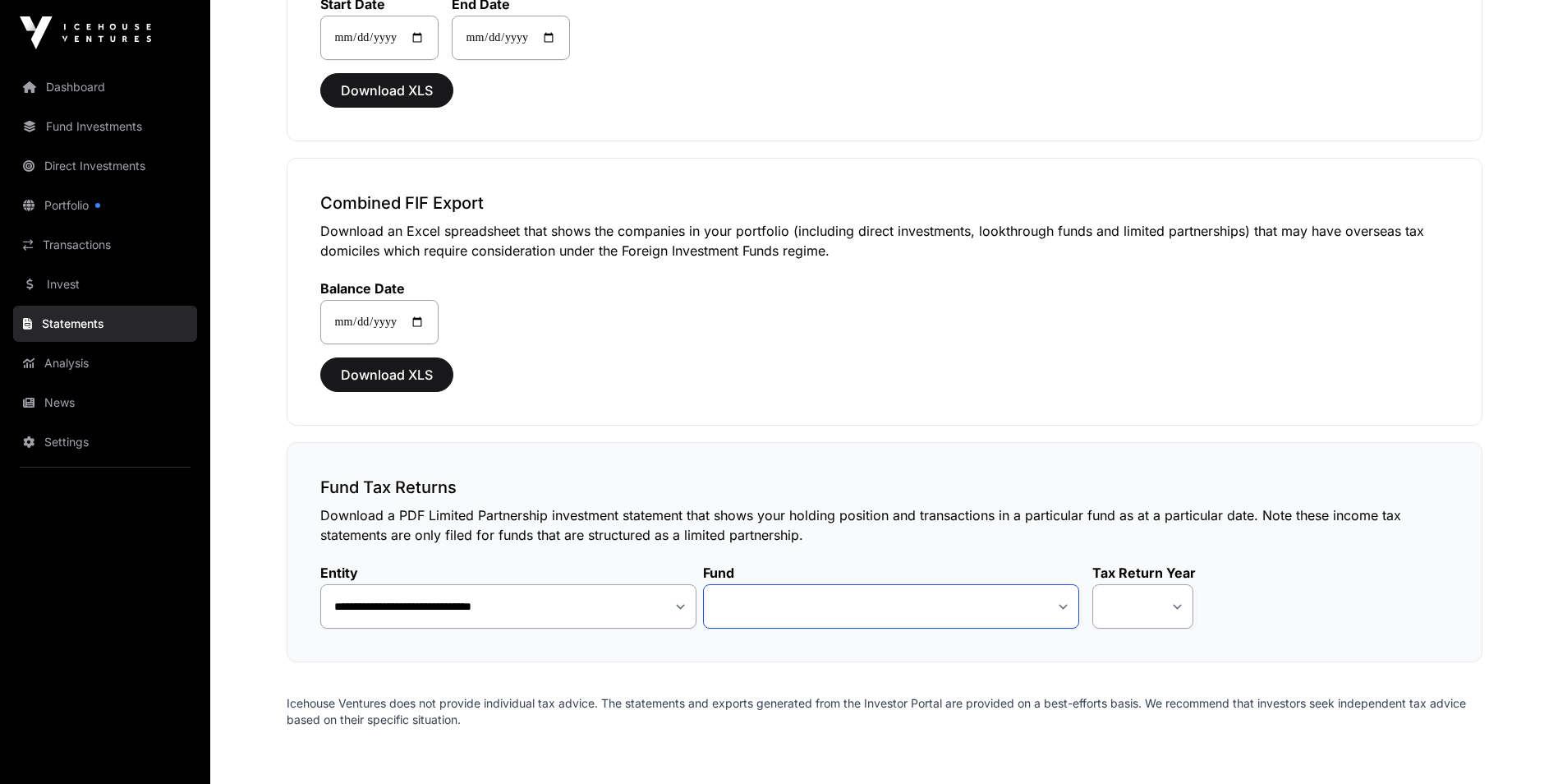
click at [890, 612] on select "**********" at bounding box center [891, 606] width 376 height 44
click at [891, 611] on select "**********" at bounding box center [891, 606] width 376 height 44
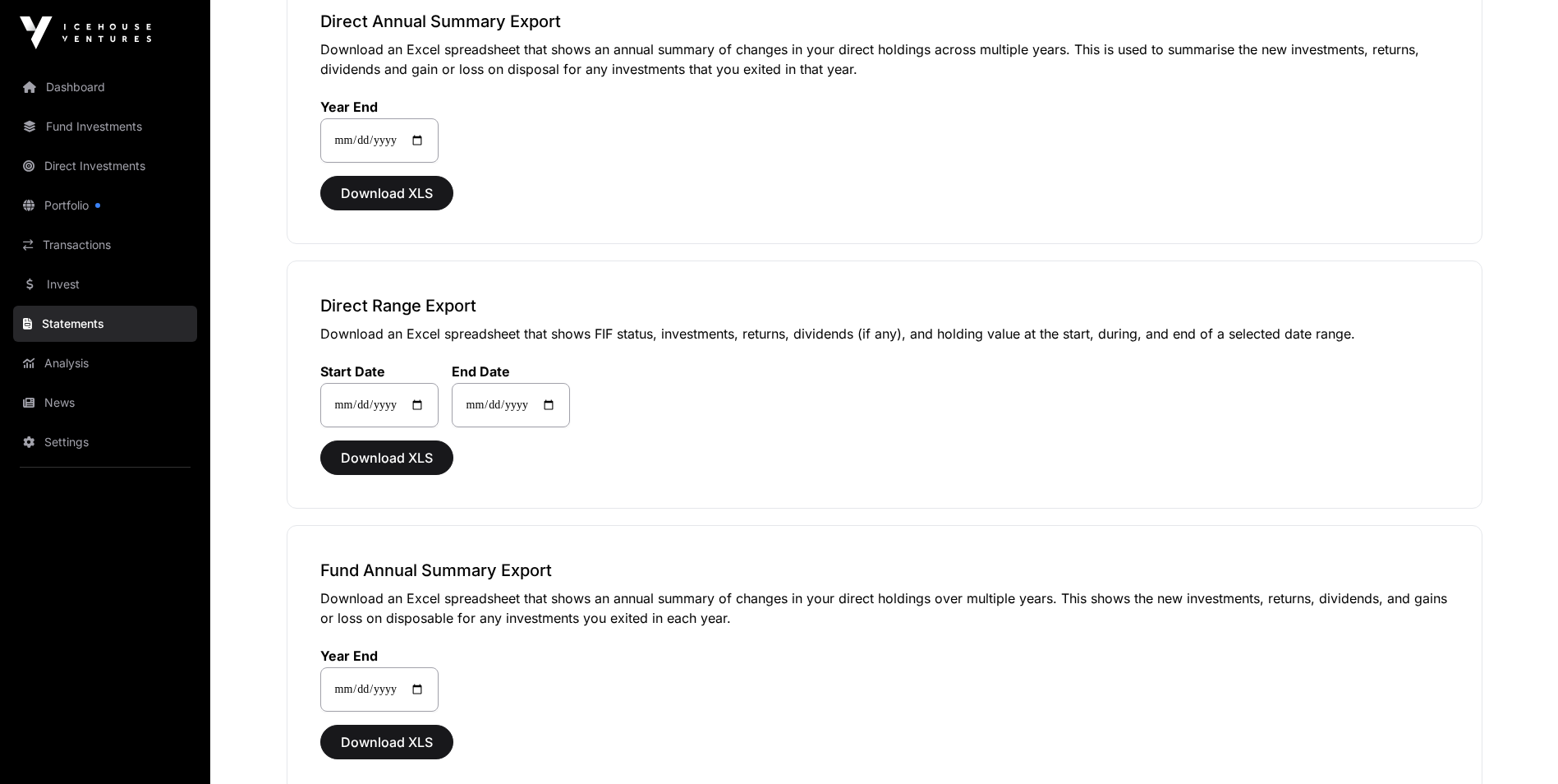
scroll to position [0, 0]
